Goal: Task Accomplishment & Management: Manage account settings

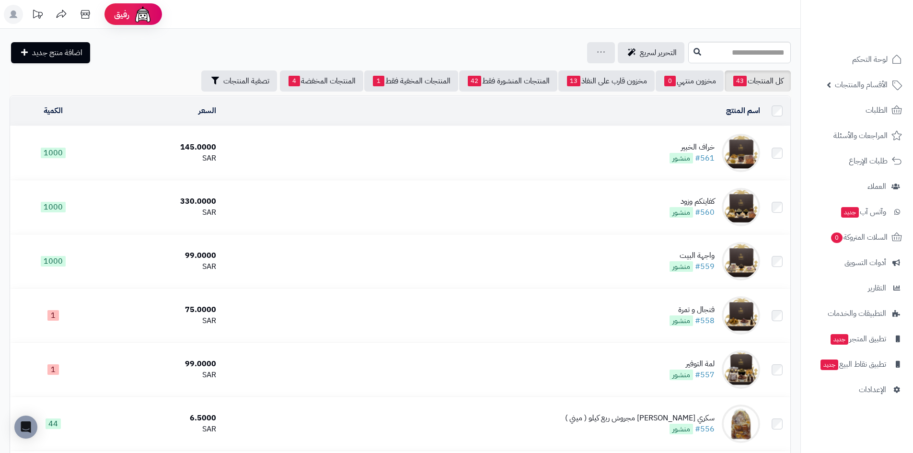
click at [726, 149] on img at bounding box center [741, 153] width 38 height 38
